Goal: Information Seeking & Learning: Learn about a topic

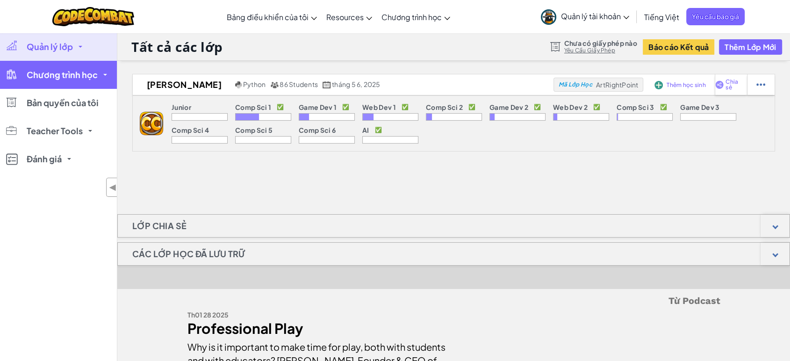
click at [65, 71] on span "Chương trình học" at bounding box center [62, 75] width 71 height 8
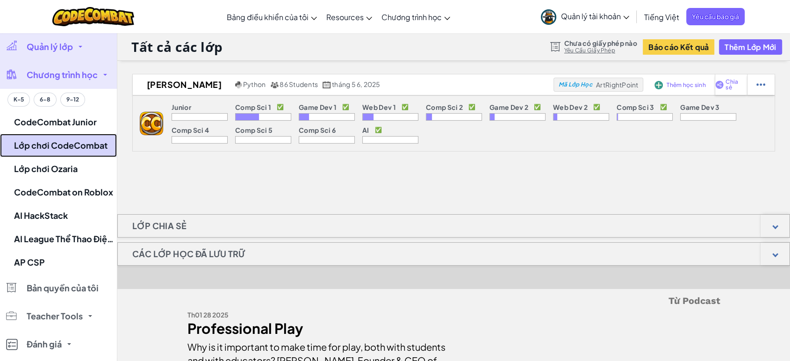
click at [50, 143] on link "Lớp chơi CodeCombat" at bounding box center [58, 145] width 117 height 23
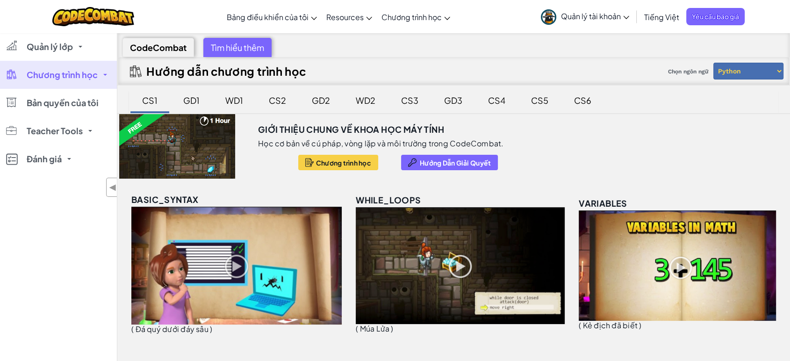
click at [416, 98] on div "CS3" at bounding box center [410, 100] width 36 height 22
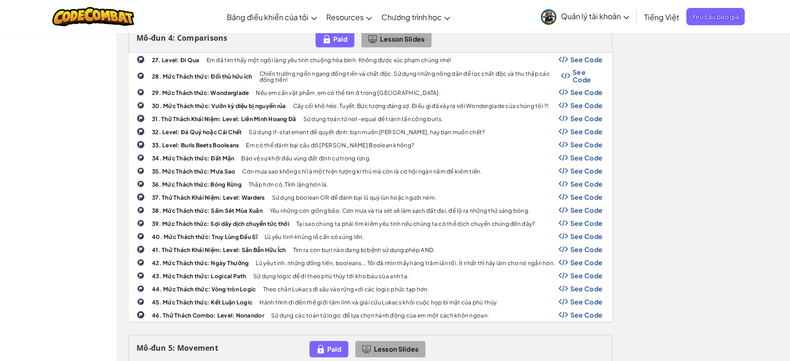
scroll to position [883, 0]
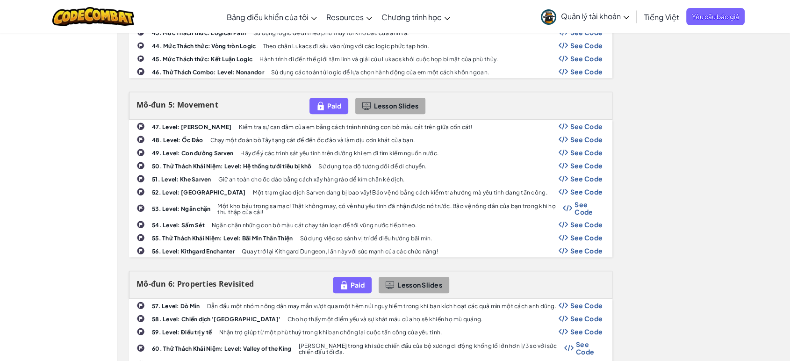
click at [581, 175] on span "See Code" at bounding box center [587, 178] width 33 height 7
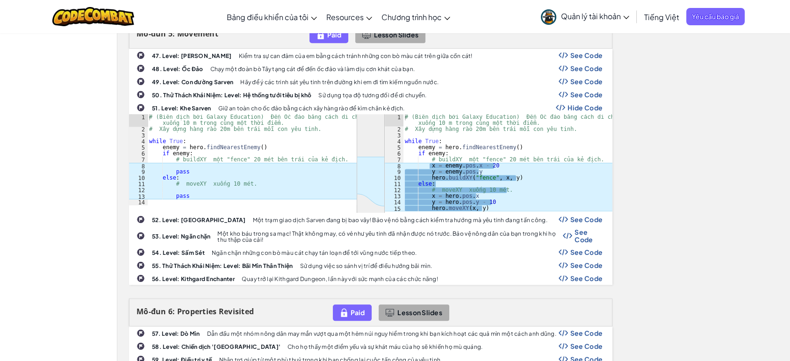
scroll to position [987, 0]
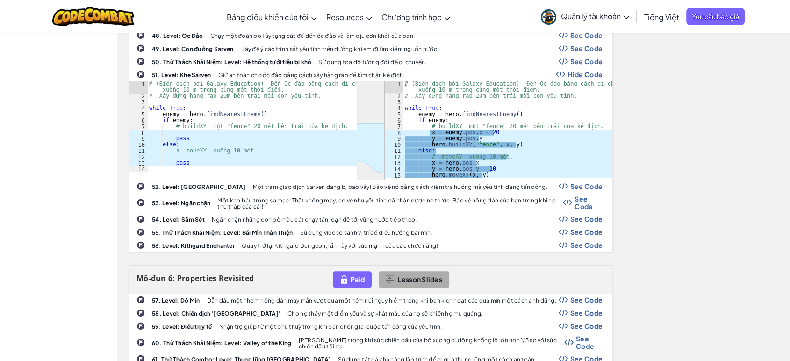
click at [492, 167] on div "# (Biên dịch bởi Galaxy Education) Đến Ốc đảo bằng cách di chuyển xuống 10 m tr…" at bounding box center [508, 139] width 210 height 116
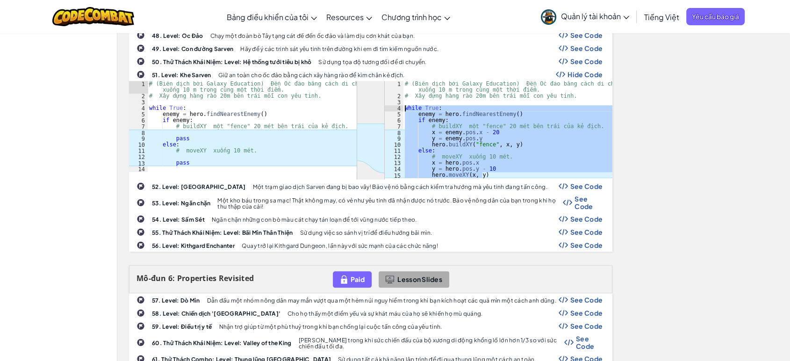
drag, startPoint x: 489, startPoint y: 170, endPoint x: 404, endPoint y: 101, distance: 109.1
click at [404, 101] on div "# (Biên dịch bởi Galaxy Education) Đến Ốc đảo bằng cách di chuyển xuống 10 m tr…" at bounding box center [508, 139] width 210 height 116
type textarea "while True: enemy = hero.findNearestEnemy()"
